Goal: Navigation & Orientation: Find specific page/section

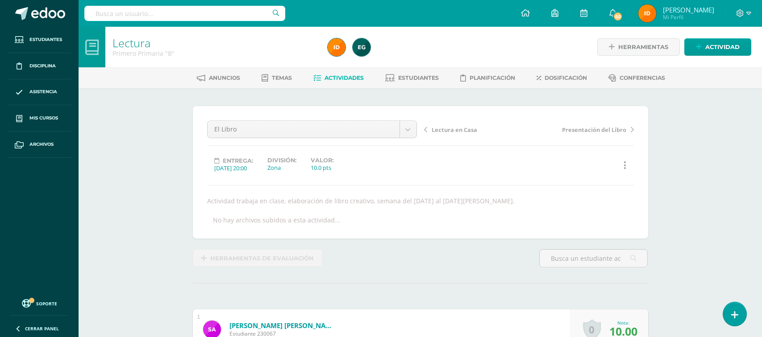
scroll to position [0, 0]
click at [429, 77] on span "Estudiantes" at bounding box center [418, 77] width 41 height 7
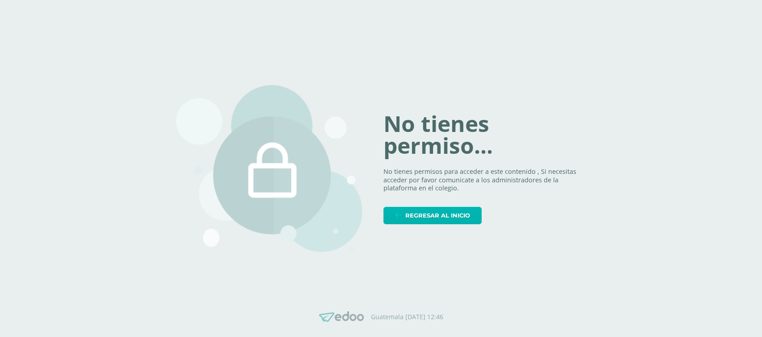
click at [448, 216] on span "Regresar al inicio" at bounding box center [437, 215] width 65 height 17
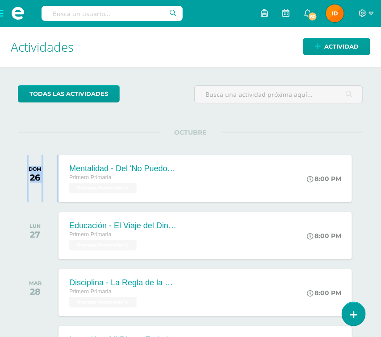
drag, startPoint x: 60, startPoint y: 167, endPoint x: 5, endPoint y: 169, distance: 54.9
click at [5, 169] on div "todas las Actividades No tienes actividades Échale un vistazo a los demás perío…" at bounding box center [190, 305] width 381 height 477
click at [82, 128] on div "todas las Actividades No tienes actividades Échale un vistazo a los demás perío…" at bounding box center [190, 305] width 381 height 477
